Goal: Find specific page/section: Find specific page/section

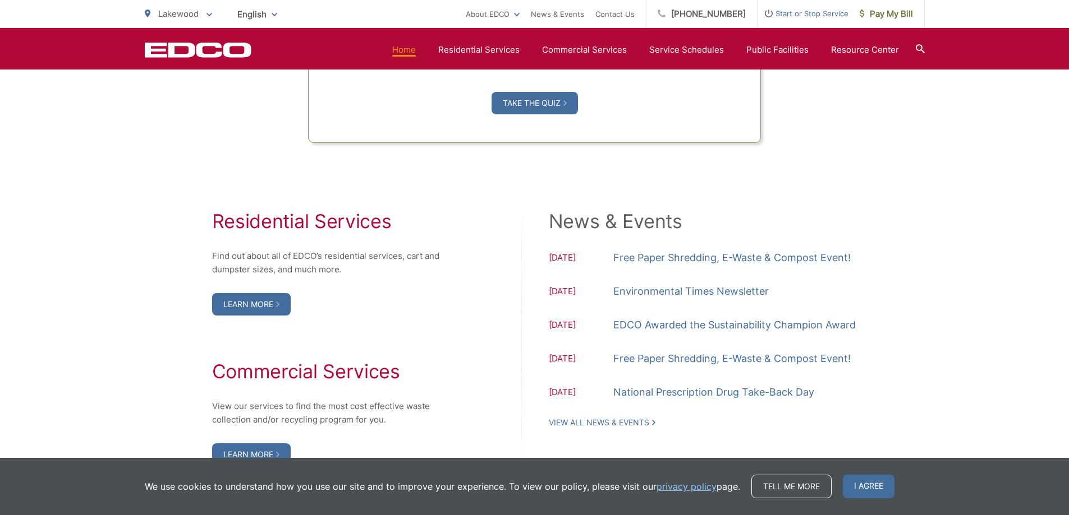
scroll to position [1066, 0]
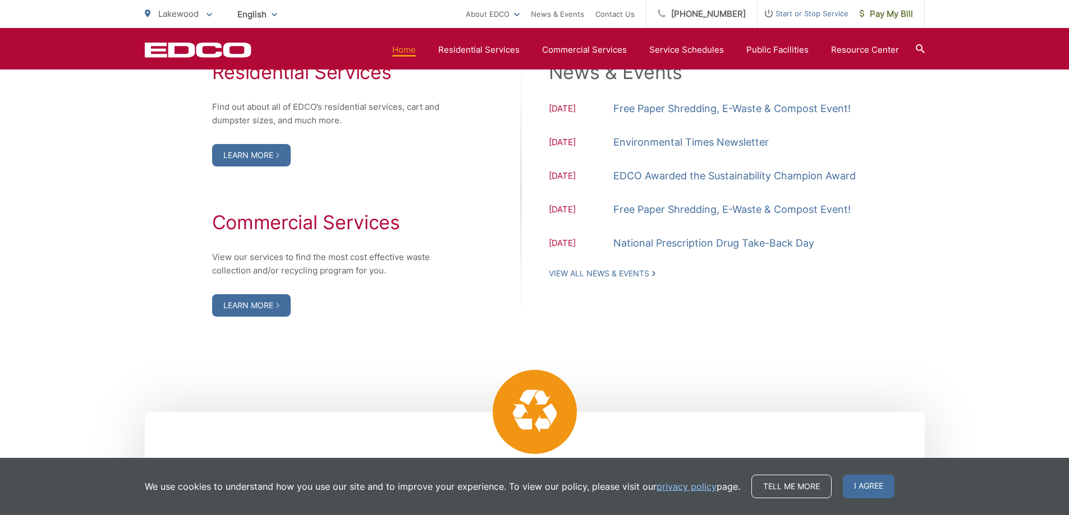
scroll to position [1234, 0]
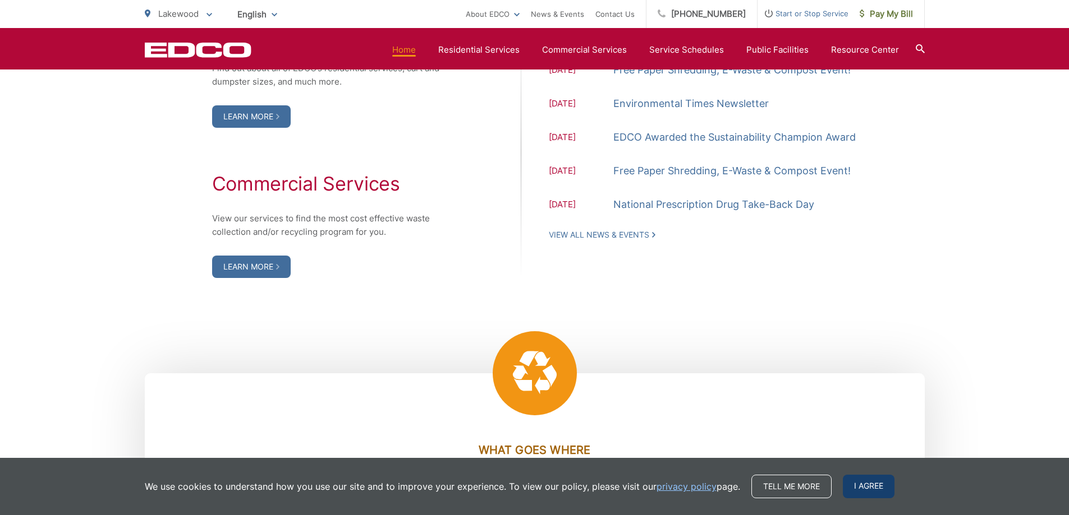
click at [853, 497] on span "I agree" at bounding box center [868, 487] width 52 height 24
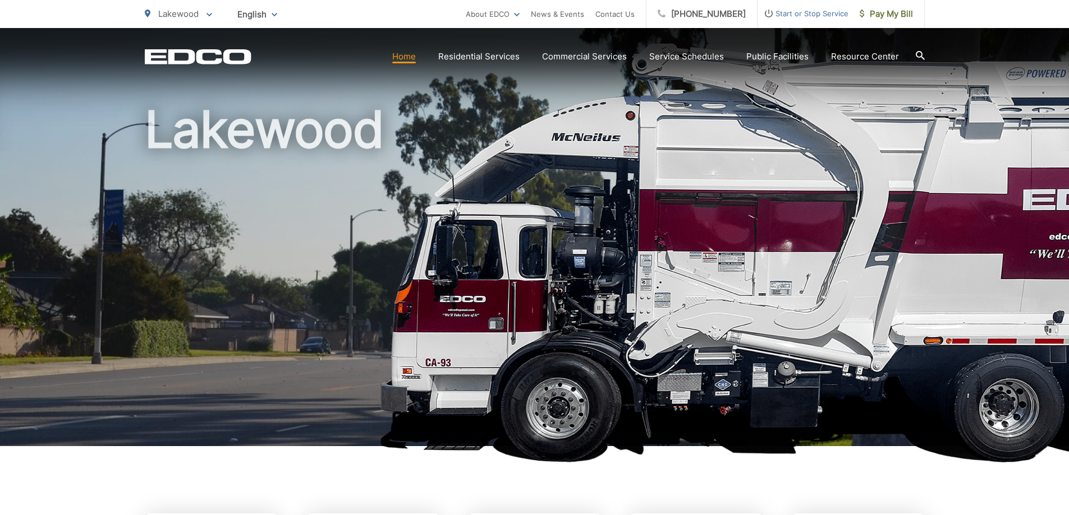
scroll to position [0, 0]
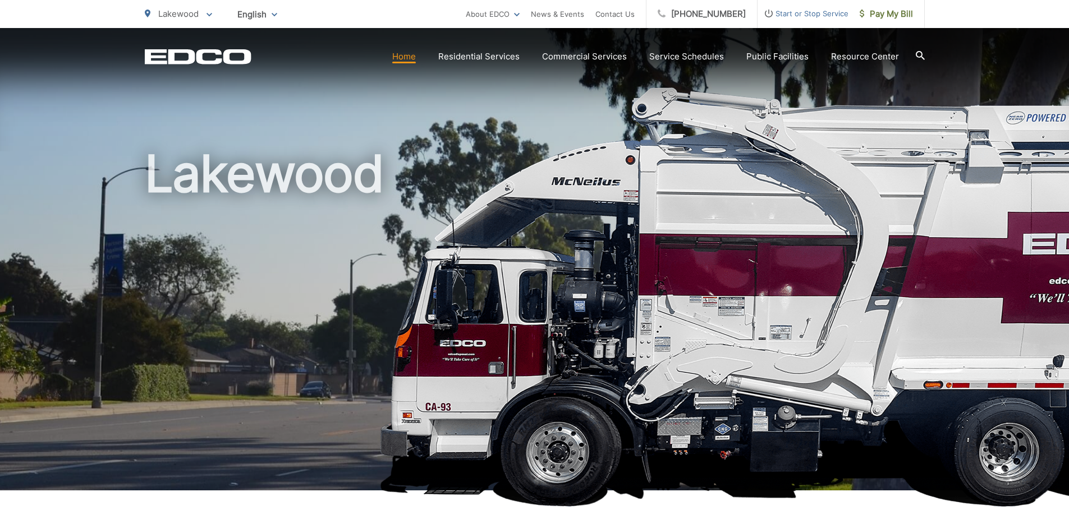
click at [924, 57] on icon at bounding box center [919, 55] width 9 height 9
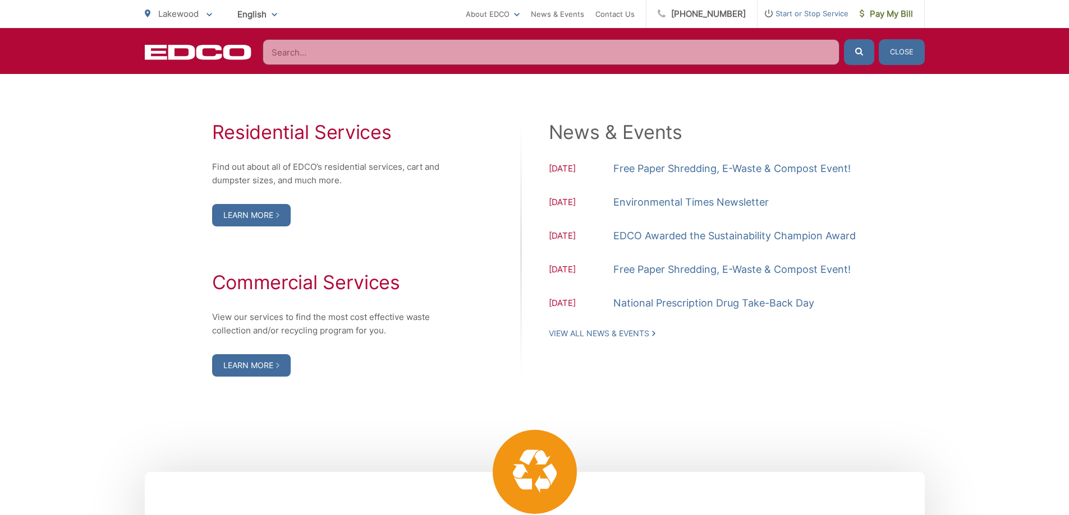
scroll to position [1178, 0]
